Goal: Task Accomplishment & Management: Complete application form

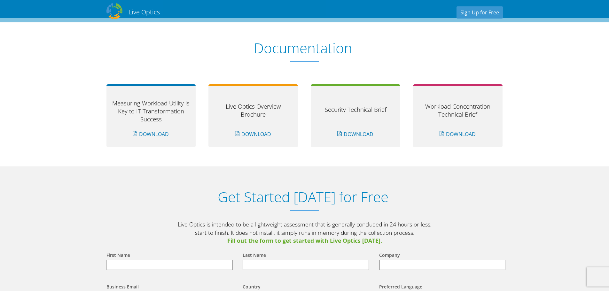
scroll to position [608, 0]
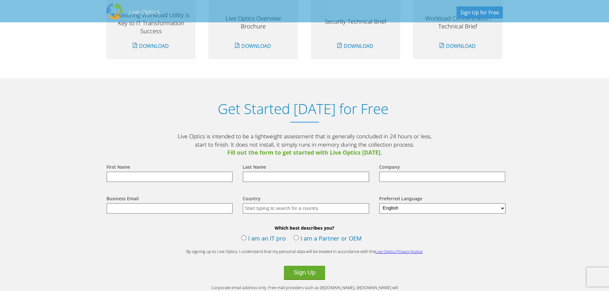
click at [122, 175] on input "text" at bounding box center [170, 177] width 127 height 11
type input "[PERSON_NAME]"
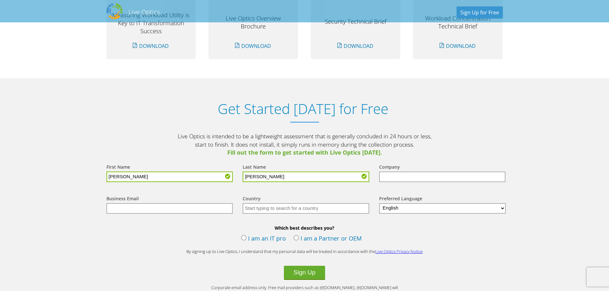
type input "[PERSON_NAME]"
type input "[PERSON_NAME] [PERSON_NAME] Communities"
click at [110, 210] on input "text" at bounding box center [170, 208] width 127 height 11
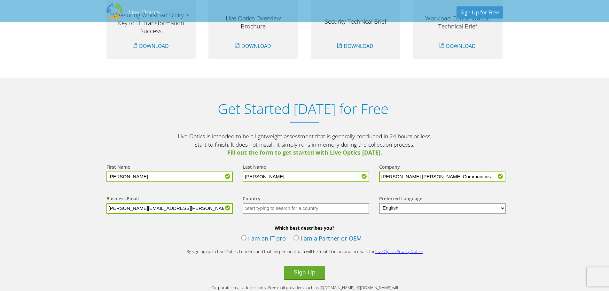
type input "[PERSON_NAME][EMAIL_ADDRESS][PERSON_NAME][DOMAIN_NAME]"
click at [275, 207] on input "text" at bounding box center [306, 208] width 127 height 11
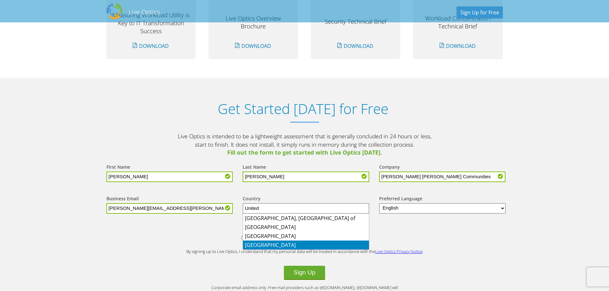
click at [271, 242] on li "[GEOGRAPHIC_DATA]" at bounding box center [306, 245] width 126 height 9
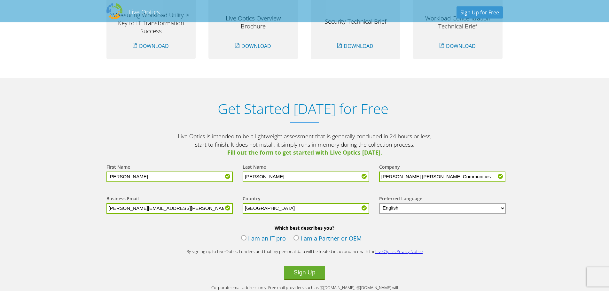
type input "[GEOGRAPHIC_DATA]"
click at [246, 237] on label "I am an IT pro" at bounding box center [263, 239] width 45 height 10
click at [0, 0] on input "I am an IT pro" at bounding box center [0, 0] width 0 height 0
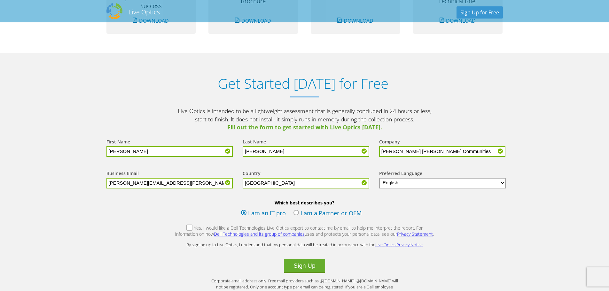
scroll to position [672, 0]
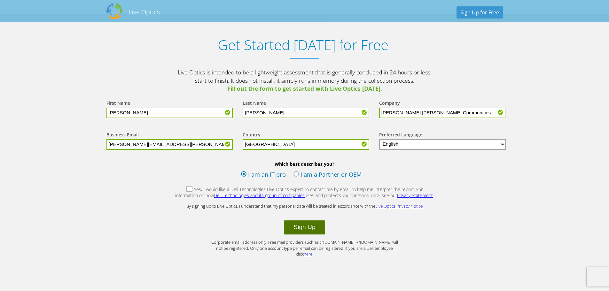
click at [305, 225] on button "Sign Up" at bounding box center [304, 228] width 41 height 14
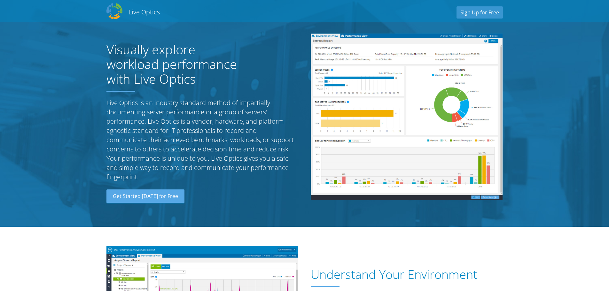
select select "224"
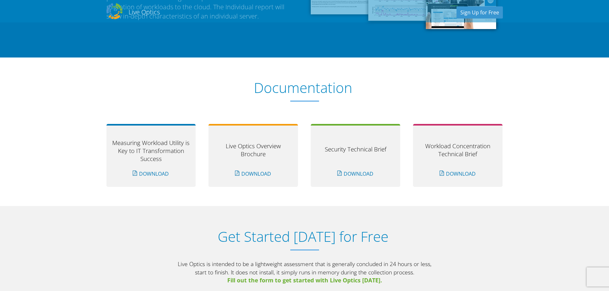
scroll to position [672, 0]
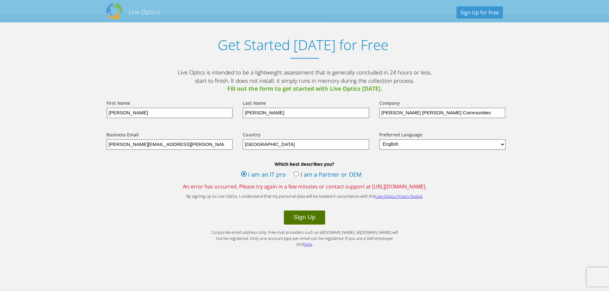
click at [300, 217] on button "Sign Up" at bounding box center [304, 218] width 41 height 14
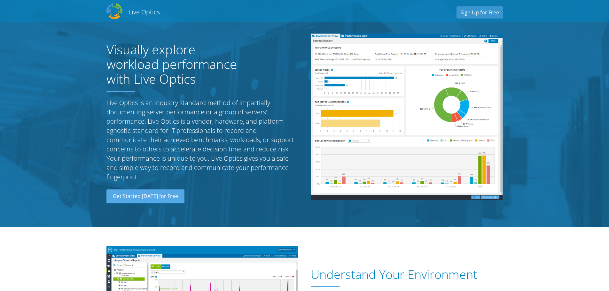
select select "224"
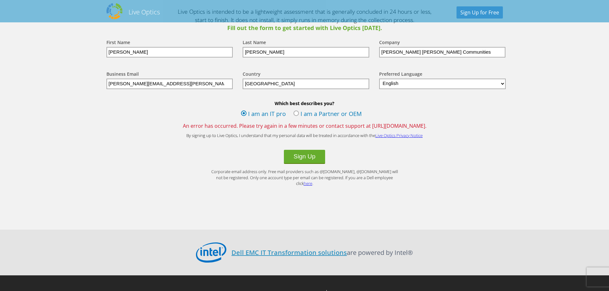
scroll to position [760, 0]
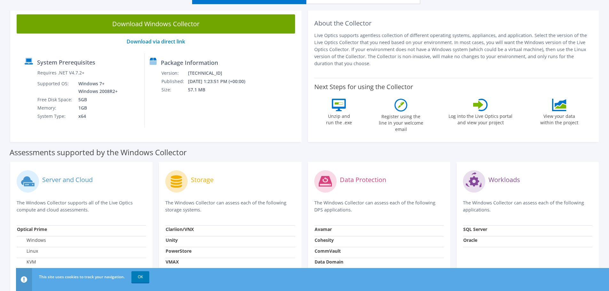
scroll to position [64, 0]
